Goal: Transaction & Acquisition: Purchase product/service

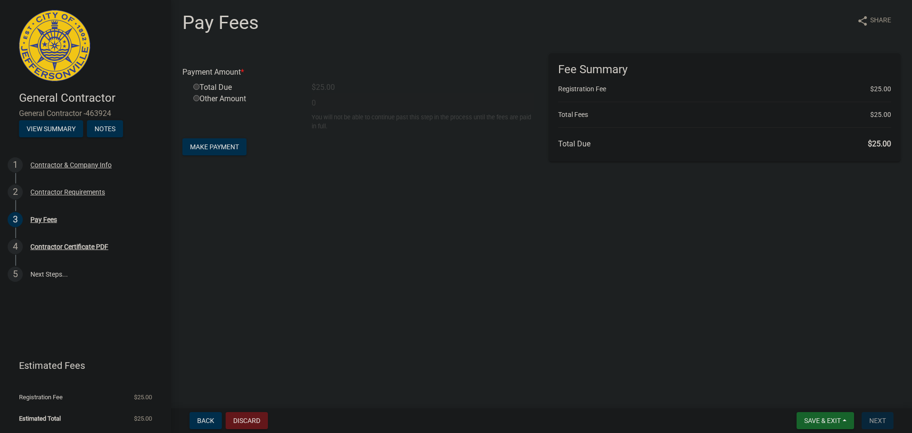
click at [196, 85] on input "radio" at bounding box center [196, 87] width 6 height 6
radio input "true"
type input "25"
click at [208, 150] on span "Make Payment" at bounding box center [214, 147] width 49 height 8
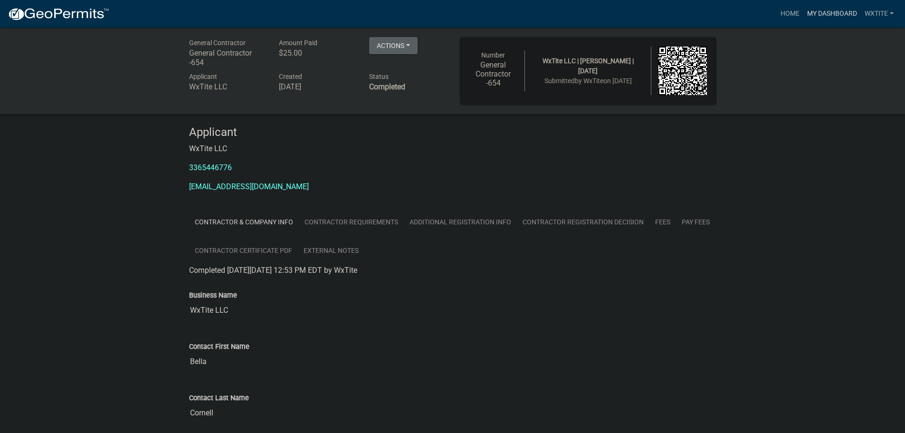
click at [822, 11] on link "My Dashboard" at bounding box center [831, 14] width 57 height 18
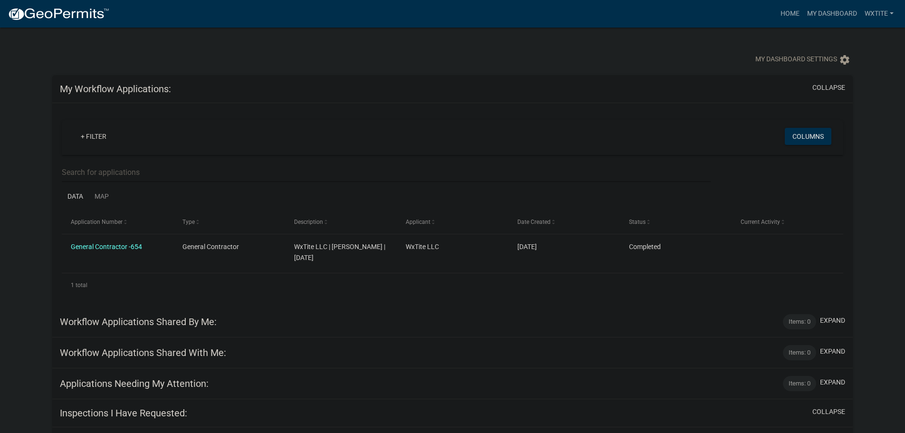
click at [885, 24] on nav "more_horiz Home My Dashboard WxTite Account Contractor Profile Logout" at bounding box center [452, 14] width 905 height 28
click at [886, 13] on link "WxTite" at bounding box center [879, 14] width 37 height 18
click at [869, 58] on link "Contractor Profile" at bounding box center [856, 61] width 81 height 23
